Goal: Transaction & Acquisition: Register for event/course

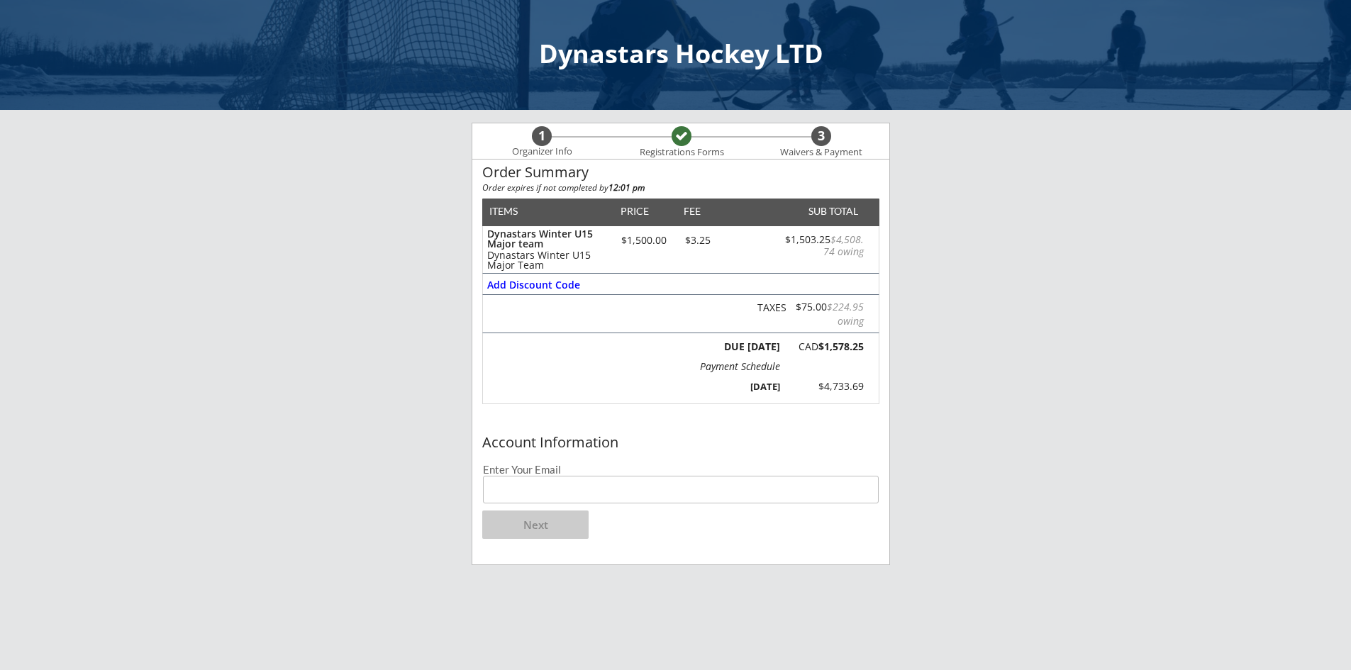
click at [584, 487] on input "email" at bounding box center [681, 490] width 396 height 28
type input "[EMAIL_ADDRESS][DOMAIN_NAME]"
click at [628, 523] on div "Account Information Enter Your Email [EMAIL_ADDRESS][DOMAIN_NAME] Next" at bounding box center [680, 496] width 417 height 135
click at [555, 523] on button "Next" at bounding box center [535, 525] width 106 height 28
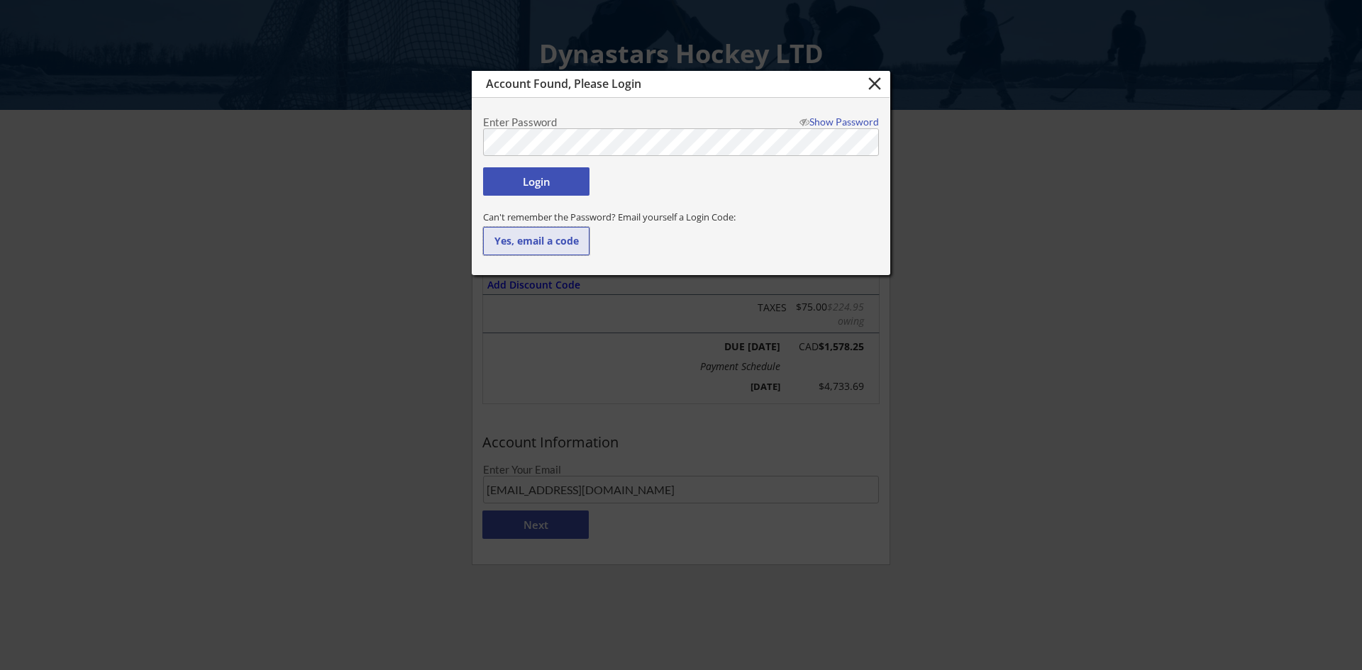
click at [559, 233] on button "Yes, email a code" at bounding box center [536, 241] width 106 height 28
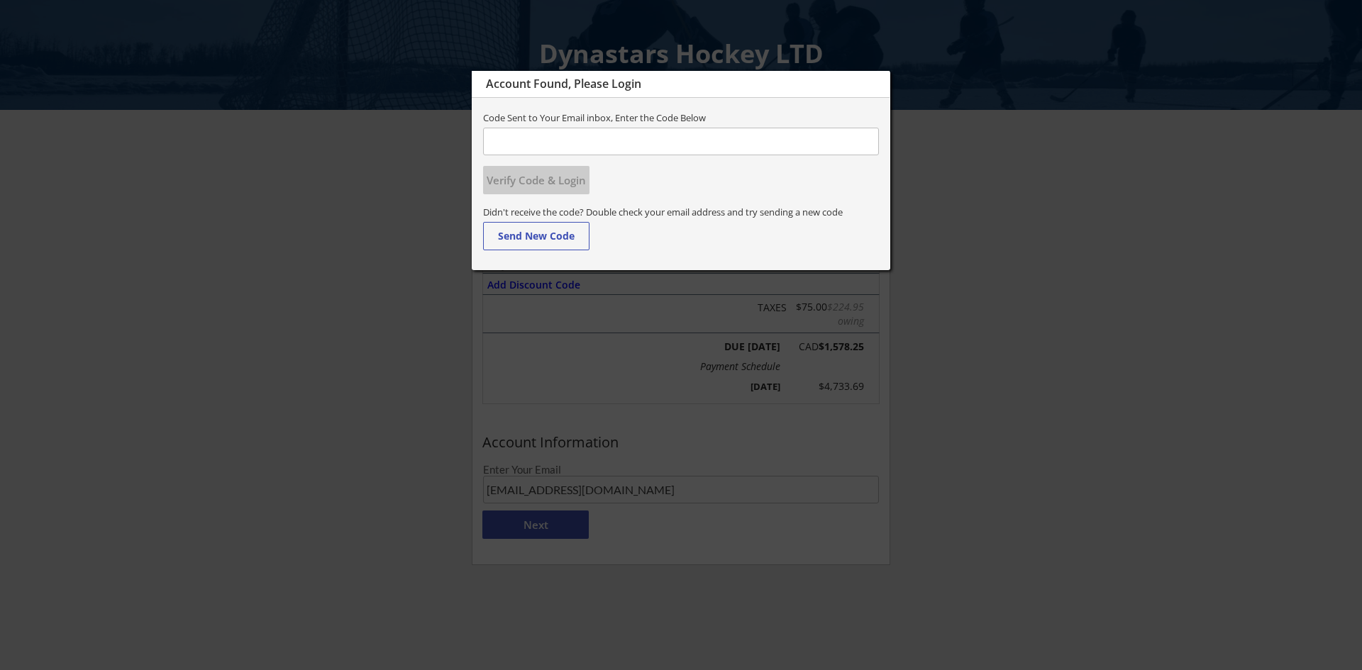
click at [511, 136] on input "input" at bounding box center [681, 142] width 396 height 28
type input "803537"
click at [510, 177] on button "Verify Code & Login" at bounding box center [536, 180] width 106 height 28
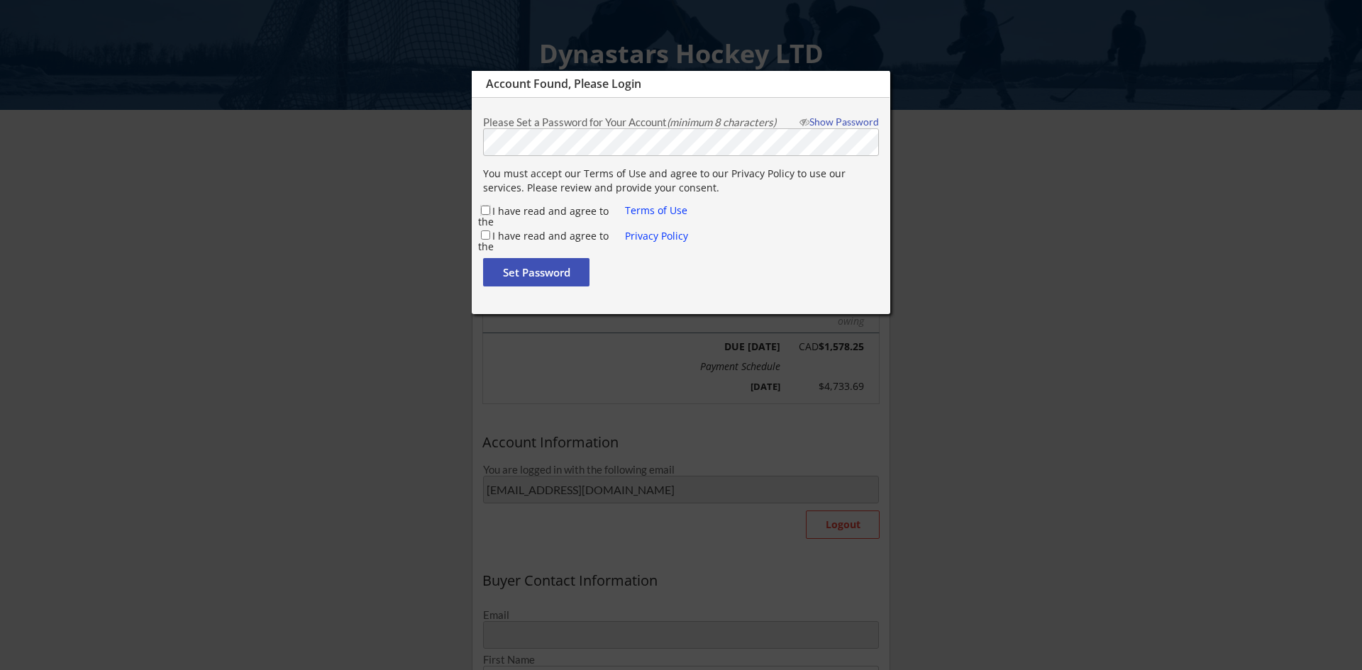
click at [489, 213] on input "I have read and agree to the" at bounding box center [485, 210] width 9 height 9
checkbox input "true"
click at [483, 235] on input "I have read and agree to the" at bounding box center [485, 234] width 9 height 9
checkbox input "true"
click at [506, 265] on button "Set Password" at bounding box center [536, 272] width 106 height 28
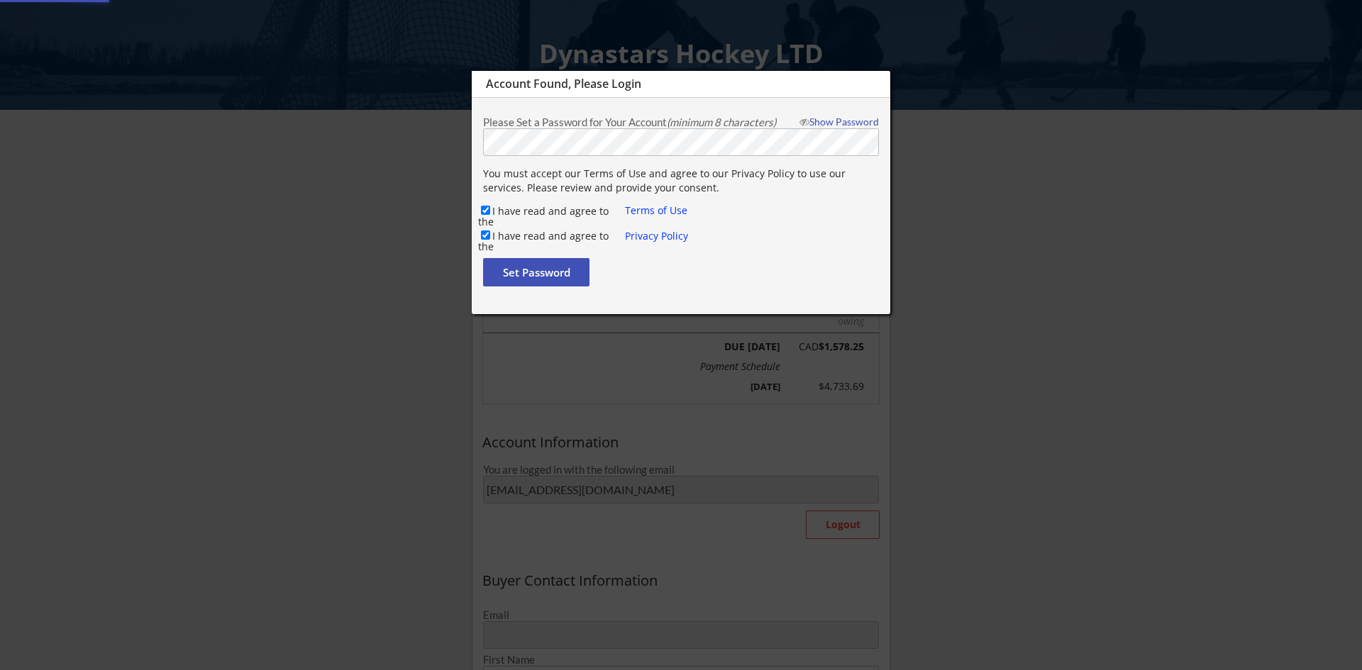
type input "[EMAIL_ADDRESS][DOMAIN_NAME]"
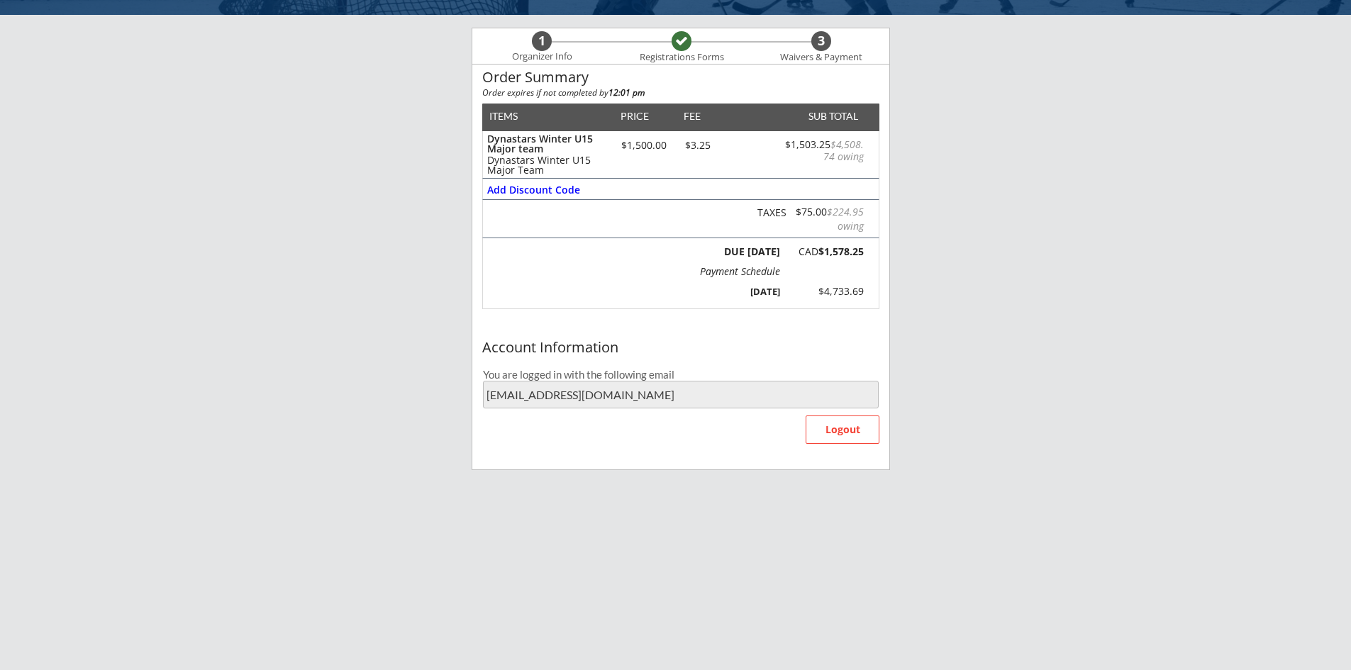
scroll to position [170, 0]
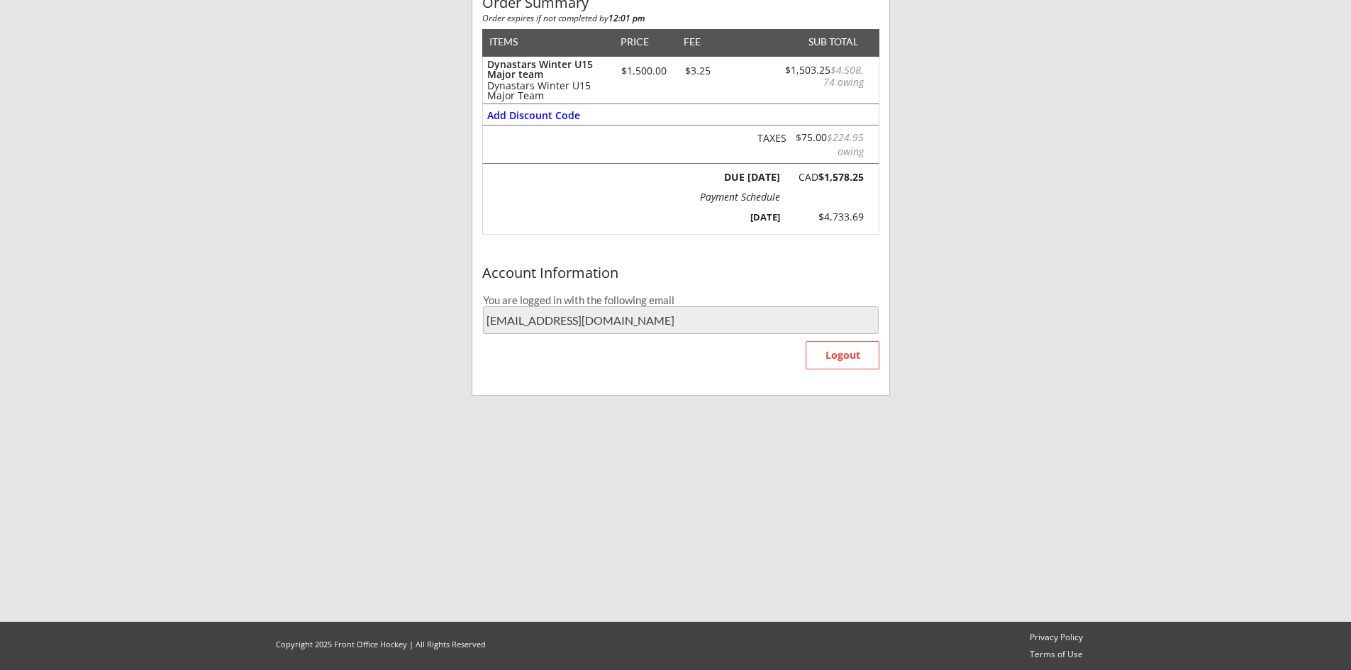
click at [743, 347] on div "Account Information You are logged in with the following email [EMAIL_ADDRESS][…" at bounding box center [680, 327] width 417 height 135
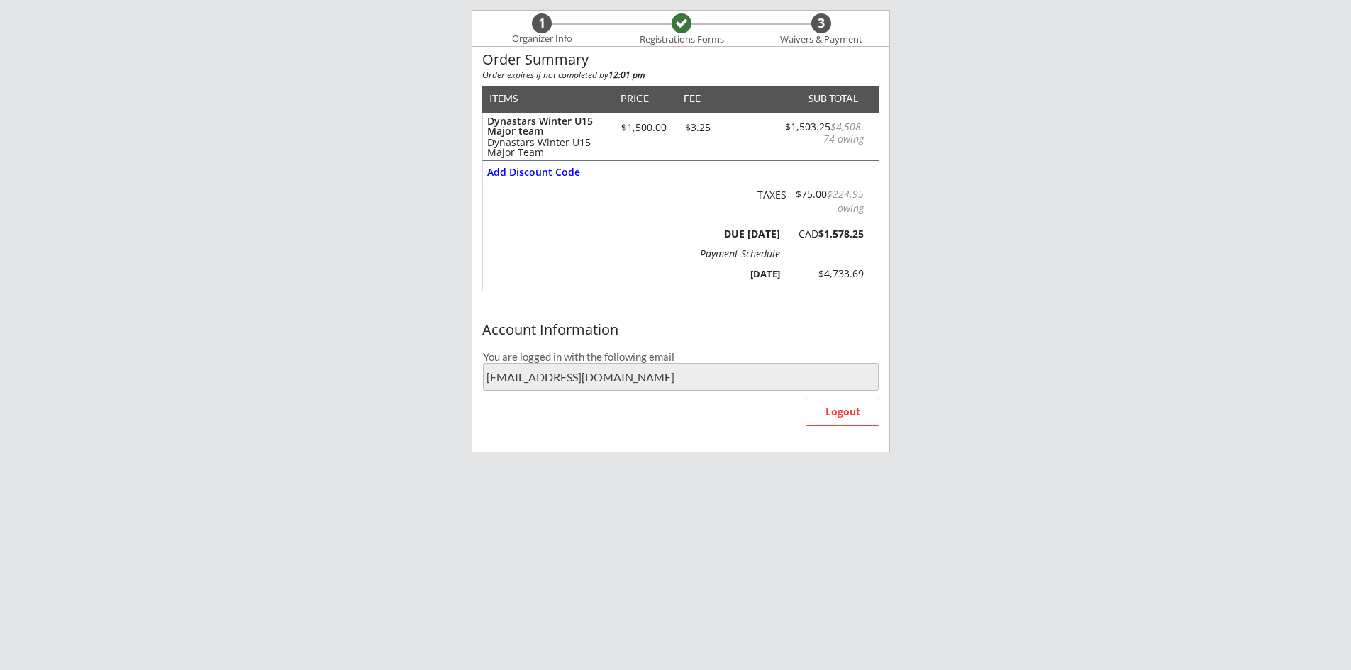
scroll to position [0, 0]
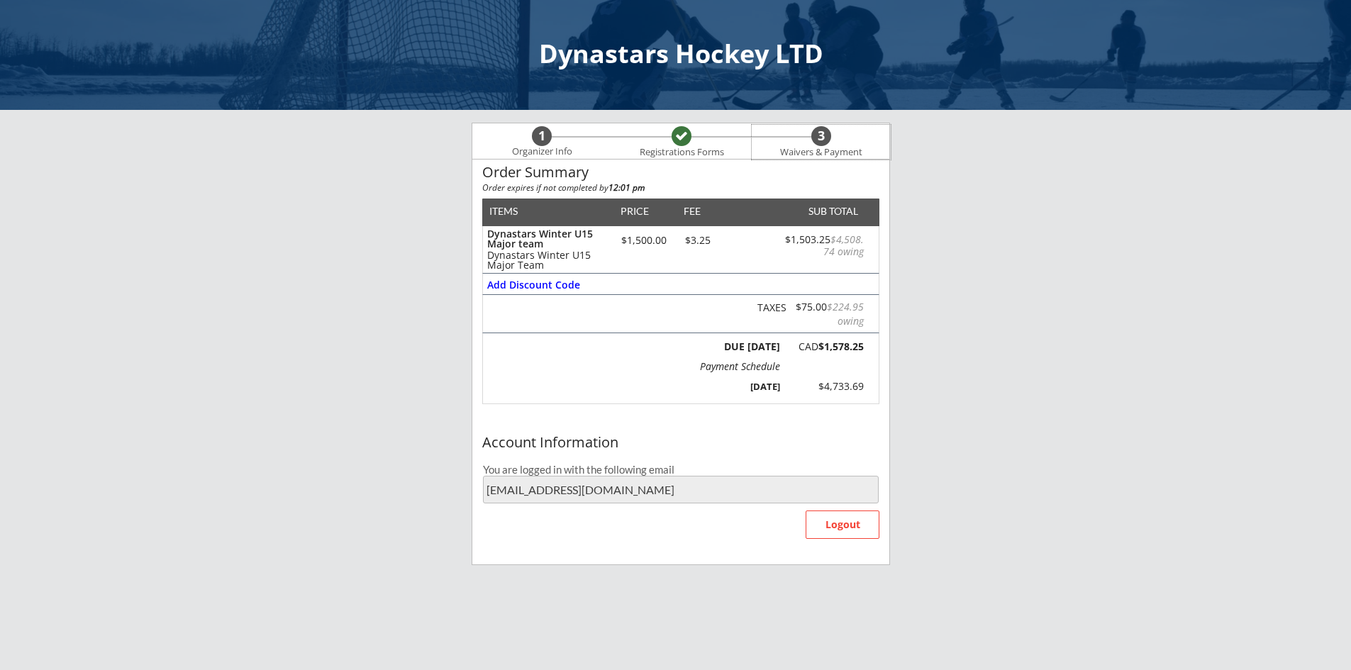
click at [818, 133] on div "3" at bounding box center [821, 136] width 20 height 16
click at [852, 528] on button "Logout" at bounding box center [843, 525] width 74 height 28
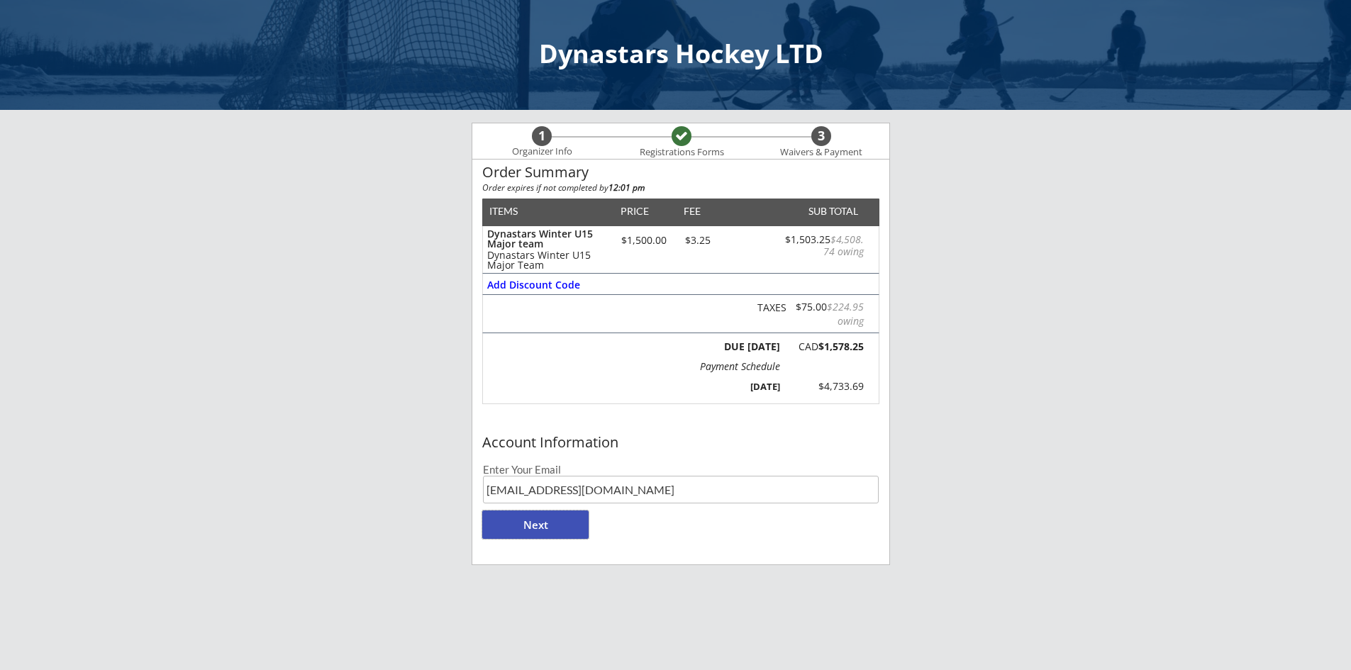
click at [539, 523] on button "Next" at bounding box center [535, 525] width 106 height 28
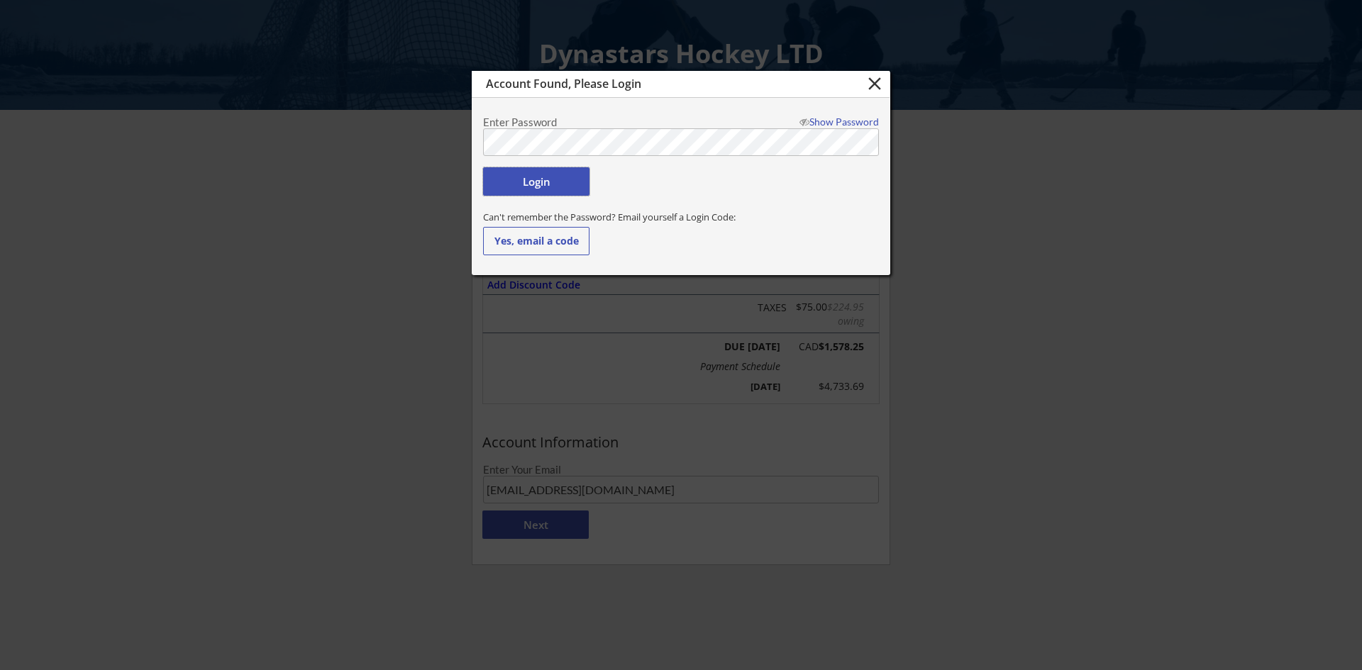
click at [550, 182] on button "Login" at bounding box center [536, 181] width 106 height 28
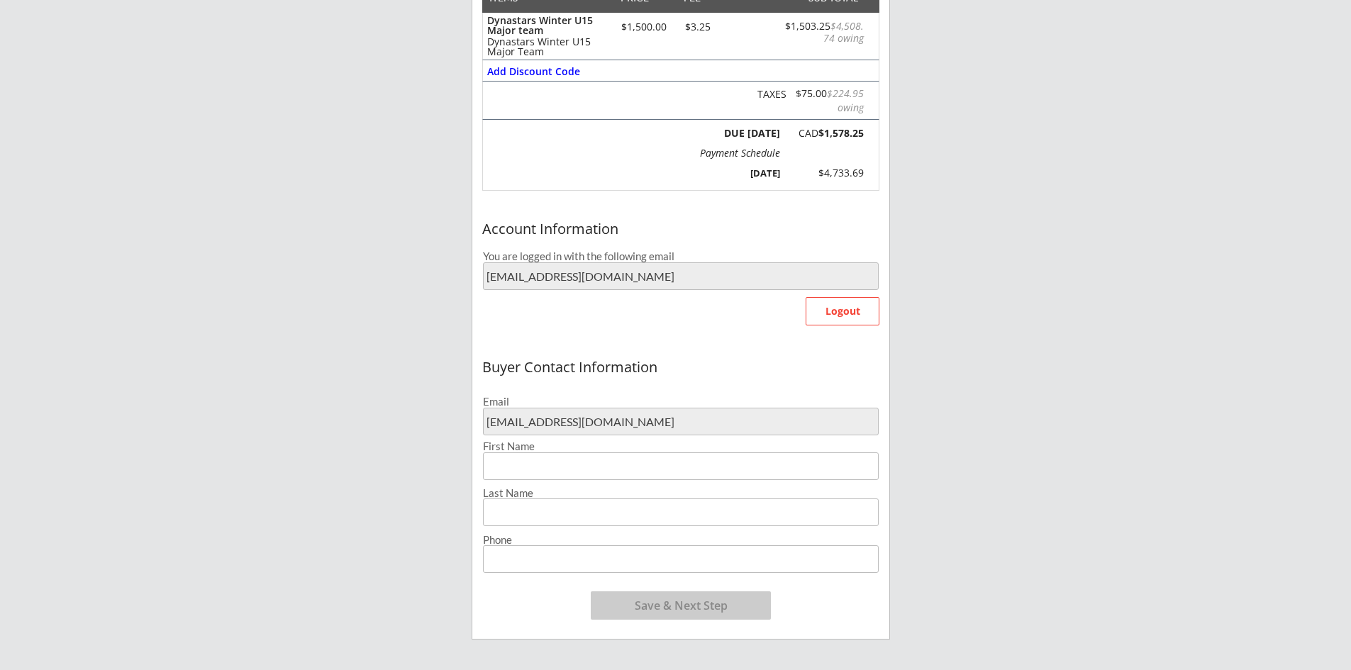
scroll to position [284, 0]
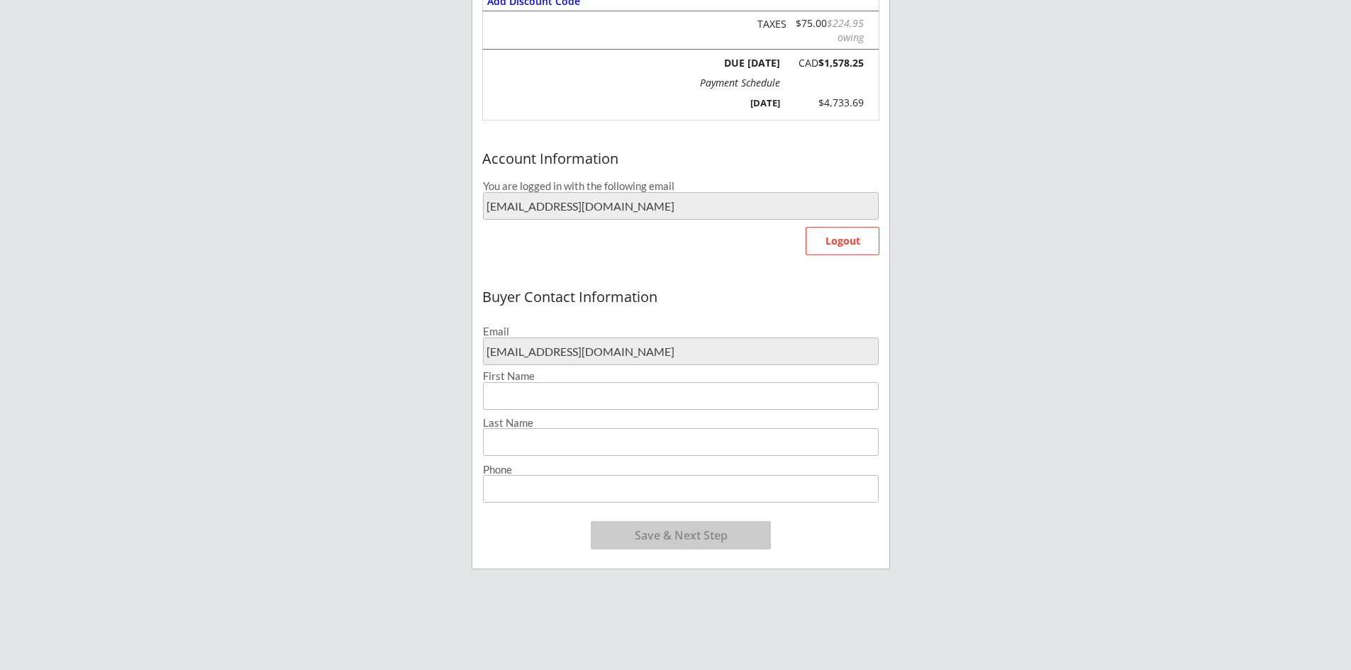
click at [611, 399] on input "input" at bounding box center [681, 396] width 396 height 28
type input "[PERSON_NAME]"
type input "McVagh"
drag, startPoint x: 611, startPoint y: 484, endPoint x: 518, endPoint y: 489, distance: 93.0
click at [518, 489] on input "input" at bounding box center [681, 489] width 396 height 28
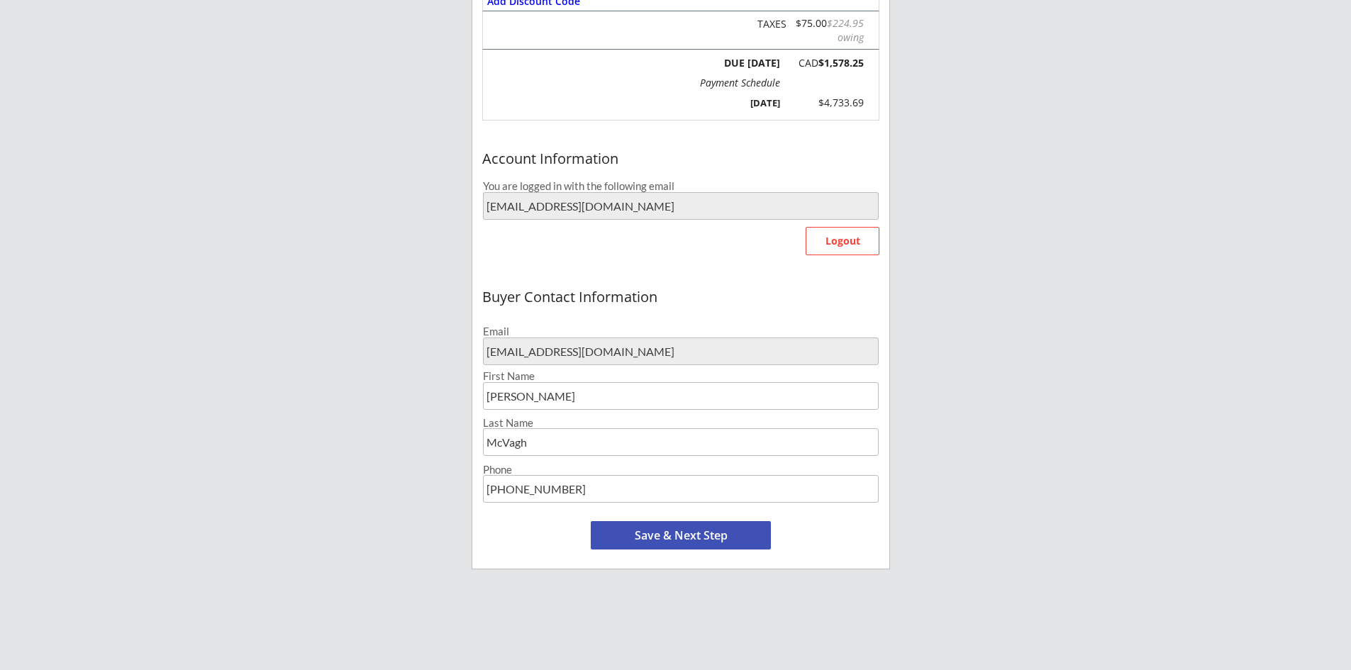
type input "[PHONE_NUMBER]"
click at [668, 536] on button "Save & Next Step" at bounding box center [681, 535] width 180 height 28
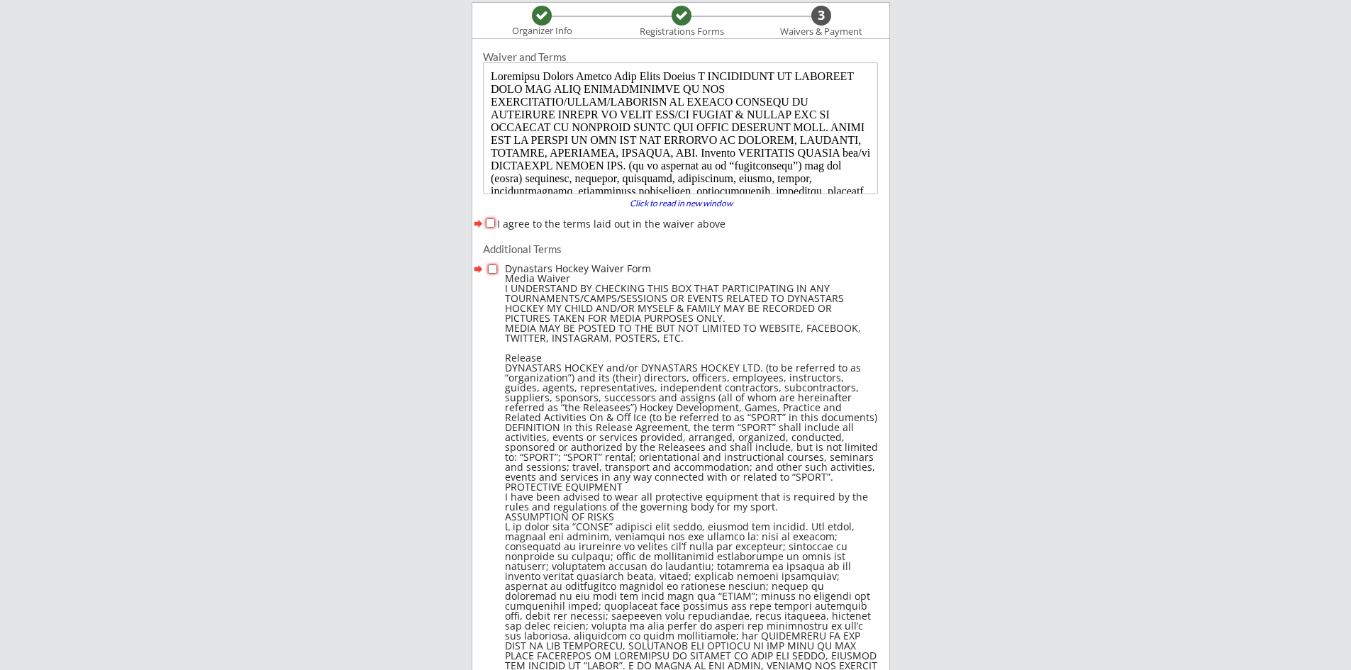
scroll to position [109, 0]
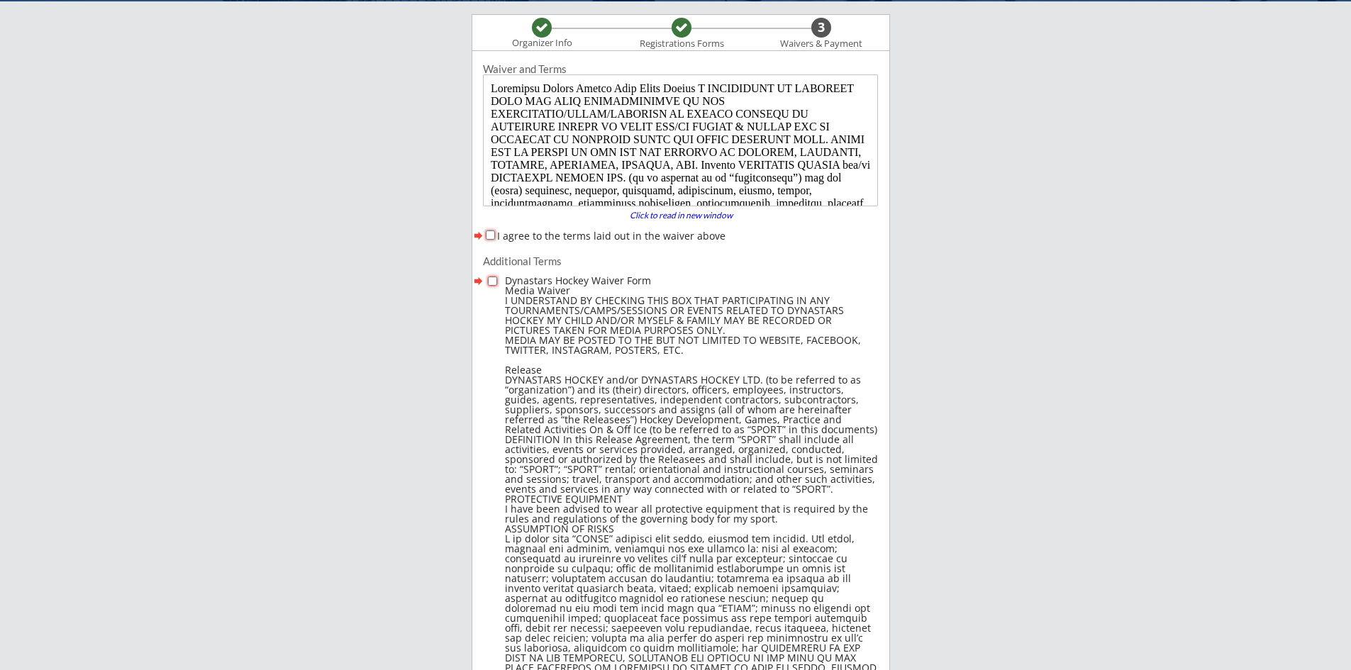
click at [491, 233] on input "I agree to the terms laid out in the waiver above" at bounding box center [490, 234] width 9 height 9
checkbox input "true"
click at [498, 277] on div at bounding box center [494, 284] width 19 height 20
click at [494, 278] on input "checkbox" at bounding box center [492, 281] width 9 height 9
checkbox input "true"
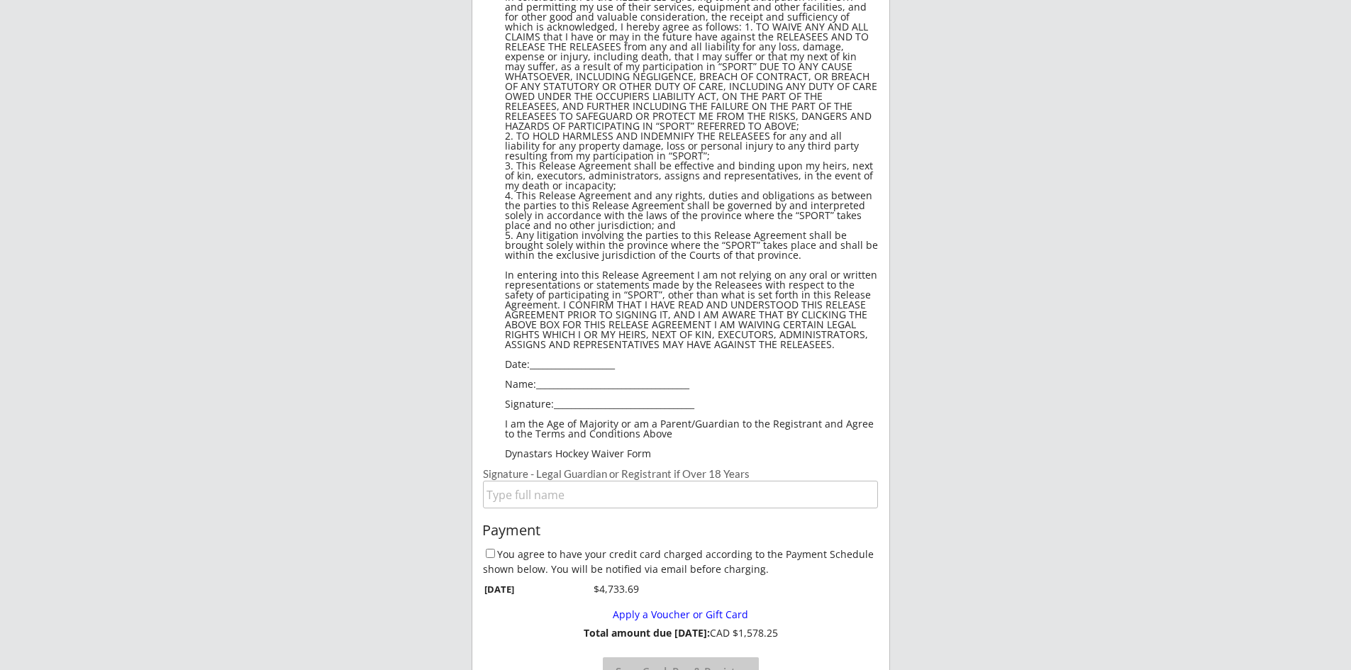
scroll to position [1030, 0]
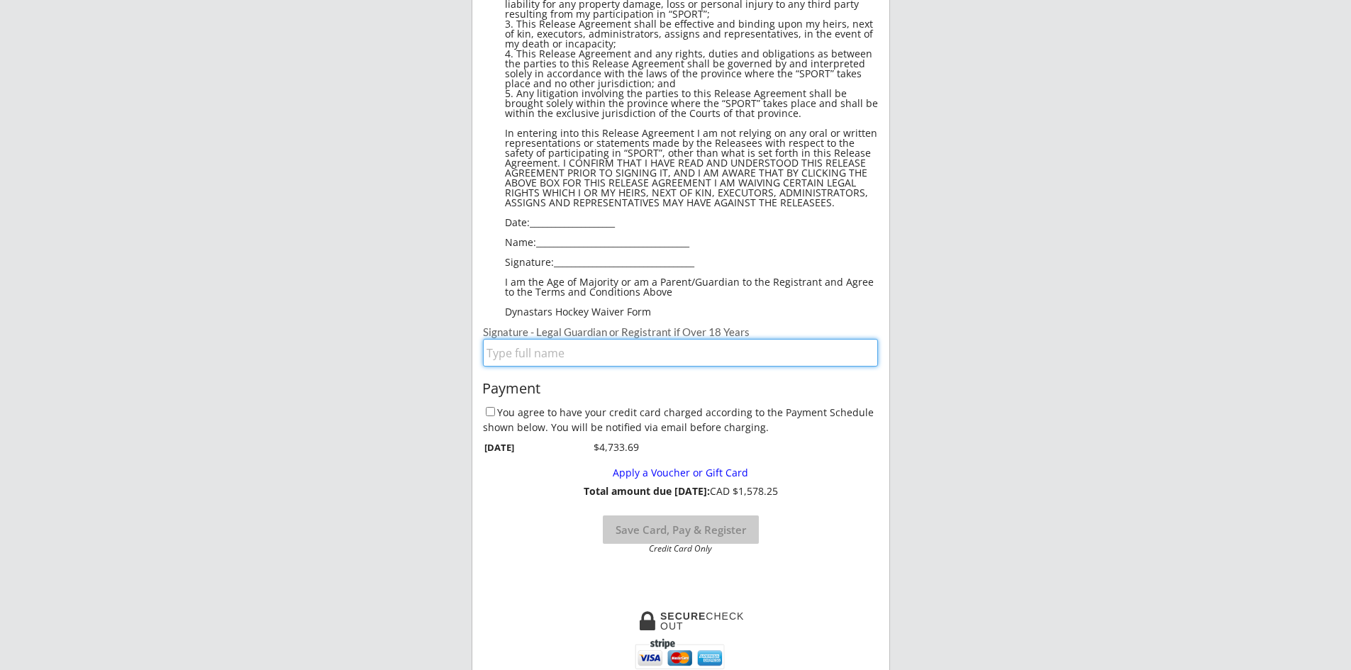
click at [529, 351] on input "input" at bounding box center [680, 353] width 395 height 28
type input "[PERSON_NAME]"
click at [778, 379] on div "Payment You agree to have your credit card charged according to the Payment Sch…" at bounding box center [680, 463] width 417 height 179
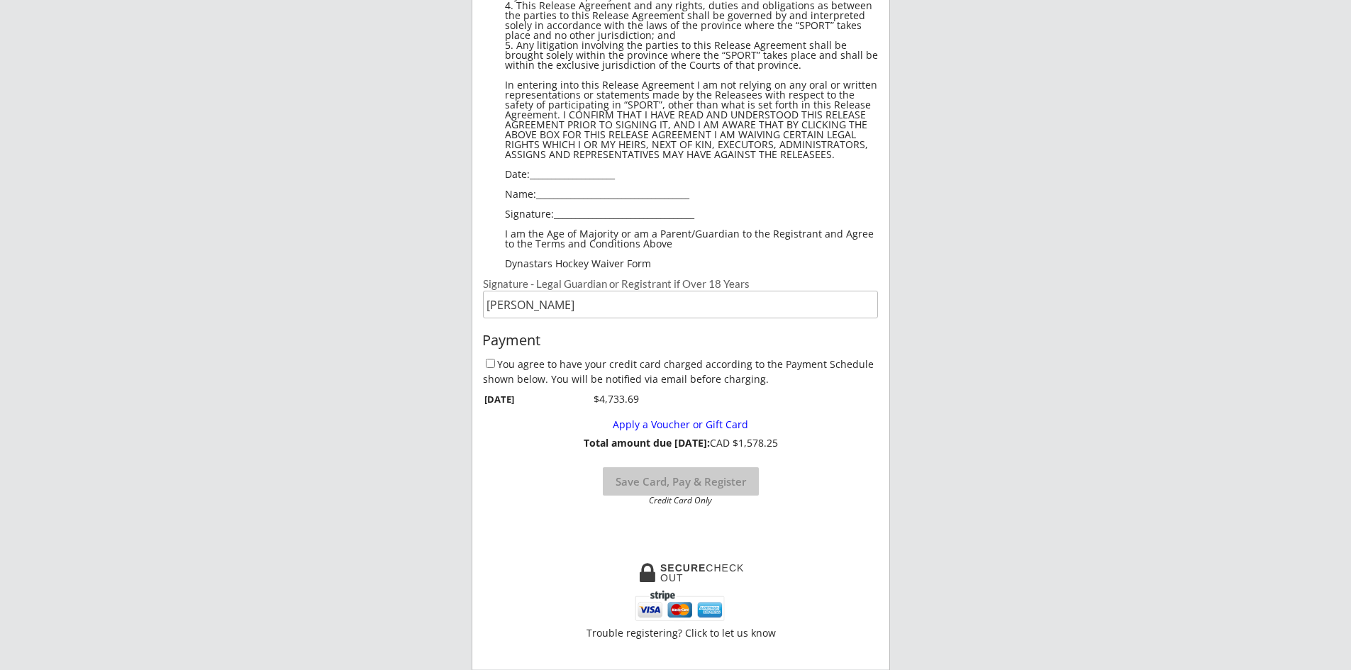
scroll to position [1101, 0]
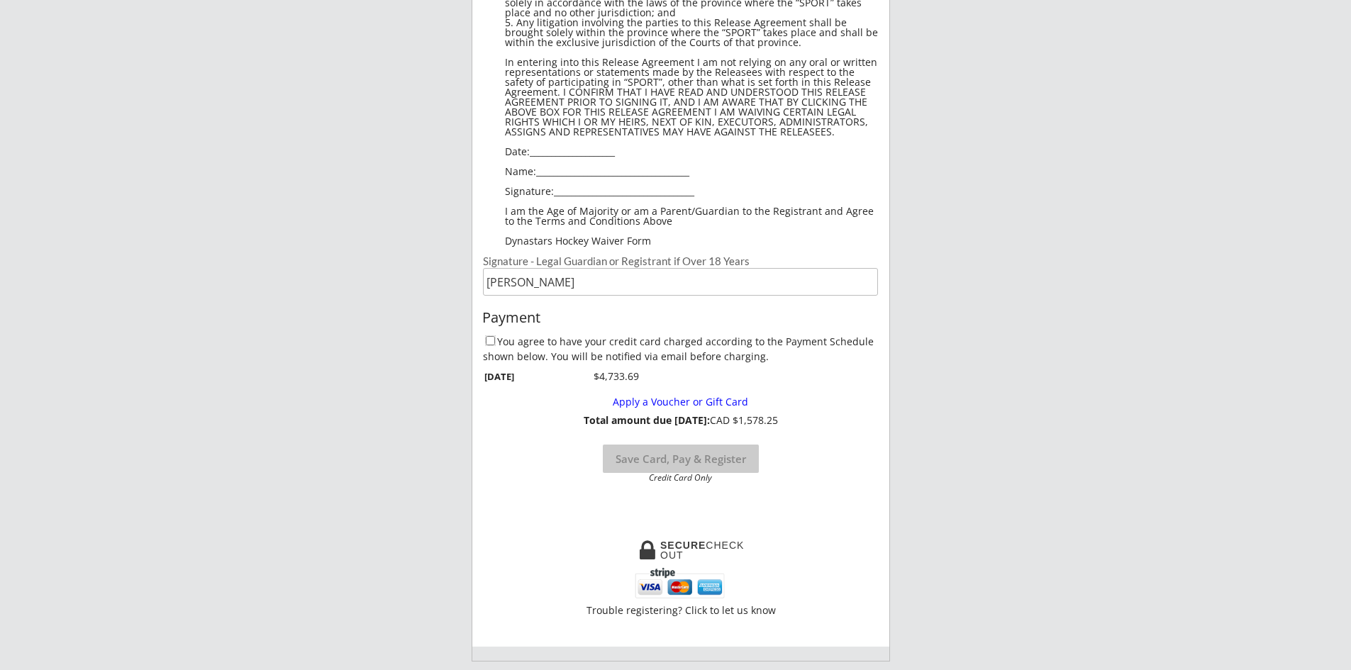
click at [488, 340] on input "You agree to have your credit card charged according to the Payment Schedule sh…" at bounding box center [490, 340] width 9 height 9
checkbox input "true"
click at [722, 459] on button "Save Card, Pay & Register" at bounding box center [681, 459] width 156 height 28
select select ""Yes, use this card""
